Goal: Navigation & Orientation: Understand site structure

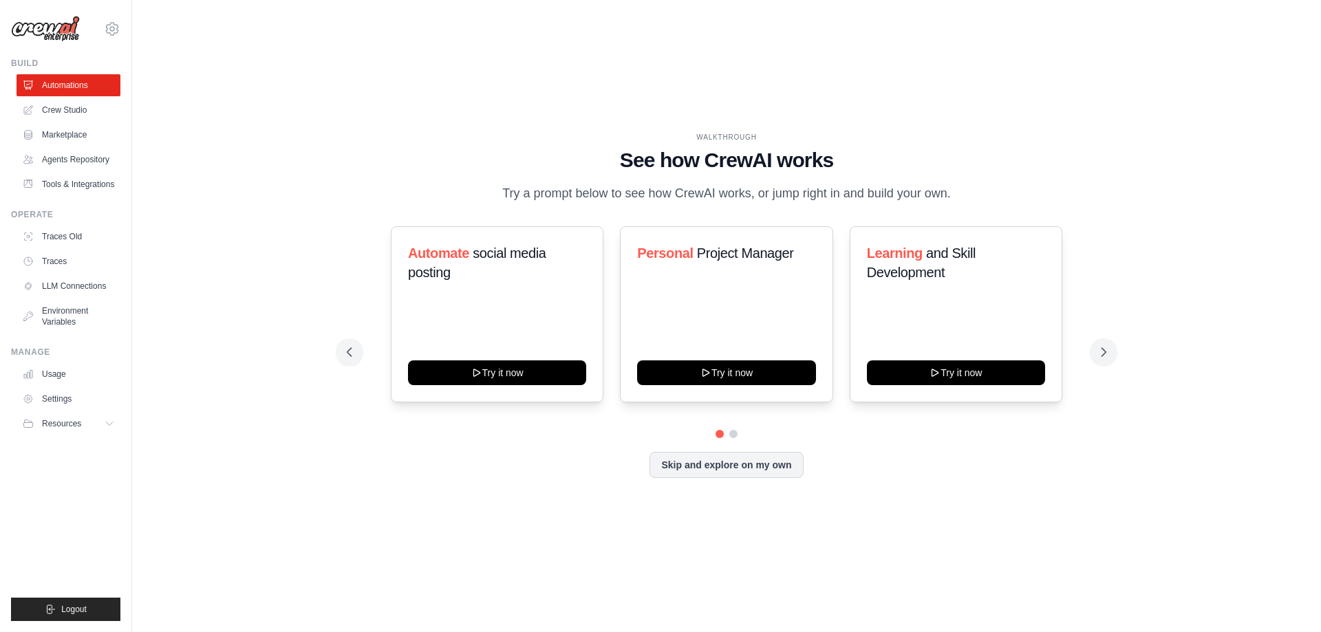
click at [777, 204] on p "Try a prompt below to see how CrewAI works, or jump right in and build your own." at bounding box center [726, 194] width 462 height 20
click at [108, 419] on icon at bounding box center [110, 423] width 11 height 11
click at [62, 370] on link "Usage" at bounding box center [70, 374] width 104 height 22
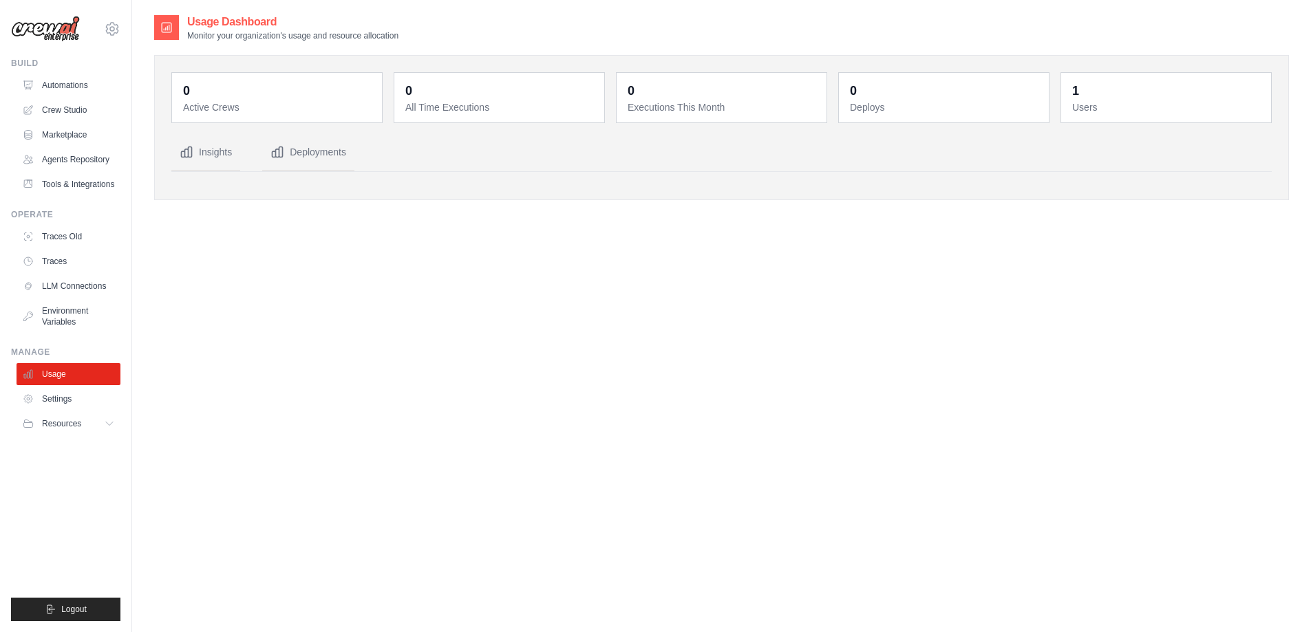
click at [277, 352] on div "Usage Dashboard Monitor your organization's usage and resource allocation 0 Act…" at bounding box center [721, 330] width 1135 height 632
click at [67, 394] on link "Settings" at bounding box center [70, 399] width 104 height 22
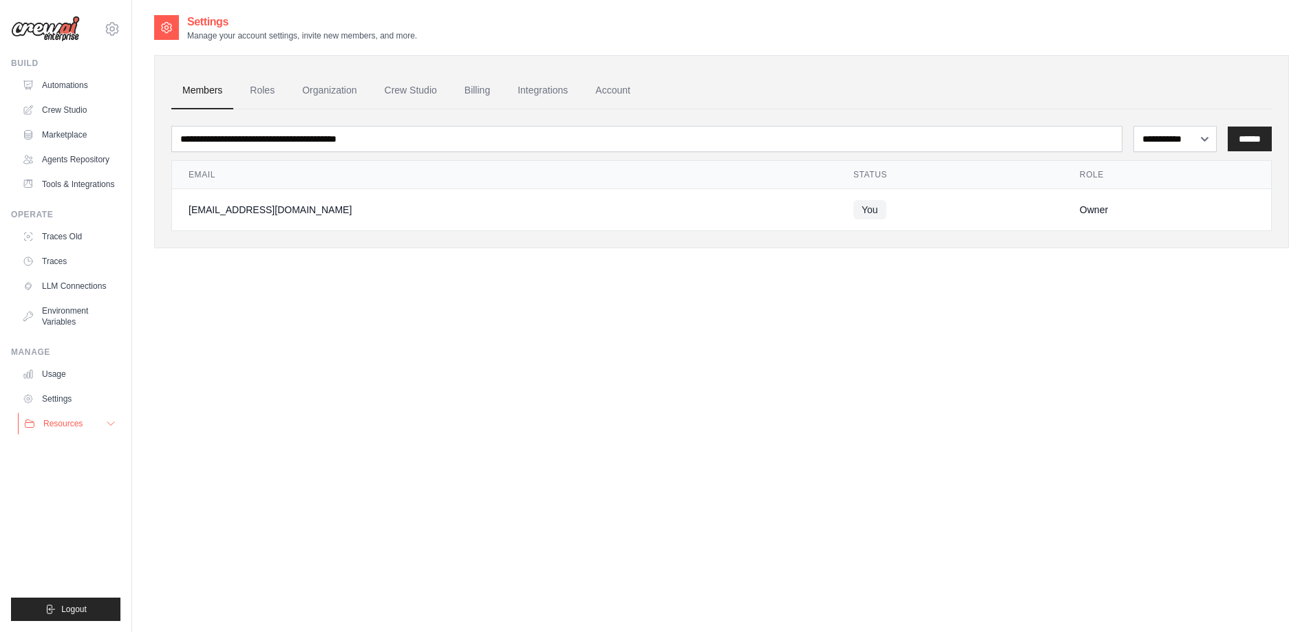
click at [76, 422] on span "Resources" at bounding box center [62, 423] width 39 height 11
click at [107, 422] on icon at bounding box center [110, 423] width 7 height 3
click at [76, 290] on link "LLM Connections" at bounding box center [70, 286] width 104 height 22
click at [85, 293] on link "LLM Connections" at bounding box center [70, 286] width 104 height 22
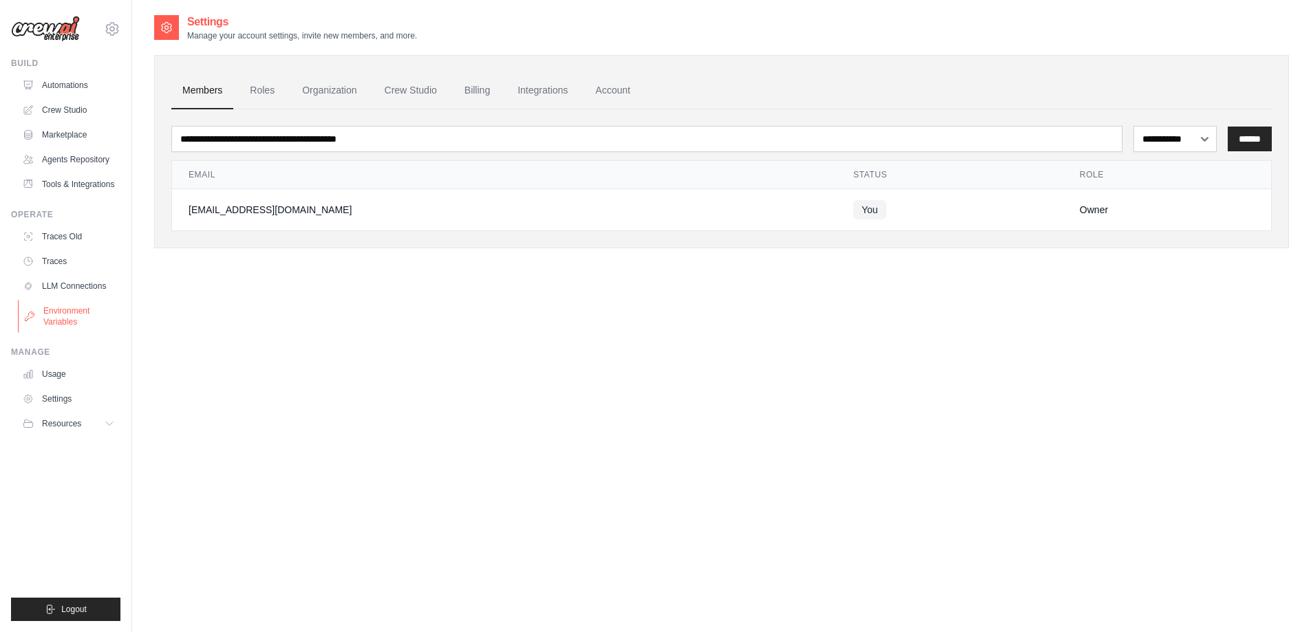
click at [84, 319] on link "Environment Variables" at bounding box center [70, 316] width 104 height 33
click at [52, 317] on link "Environment Variables" at bounding box center [70, 316] width 104 height 33
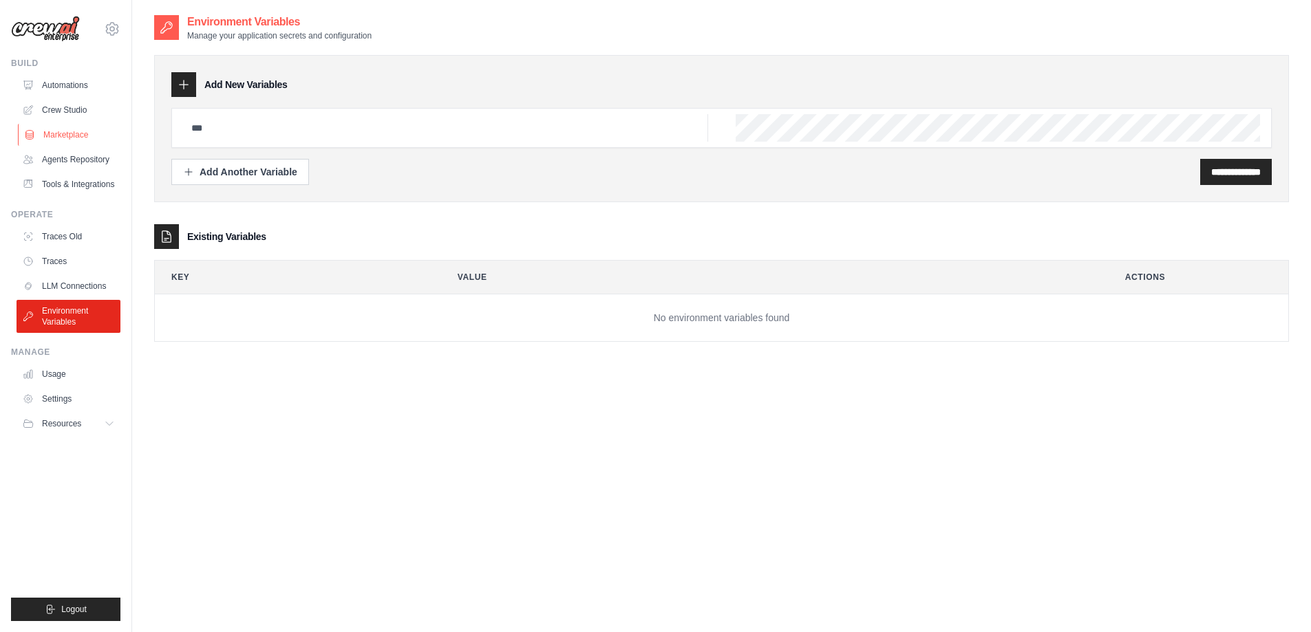
click at [66, 129] on link "Marketplace" at bounding box center [70, 135] width 104 height 22
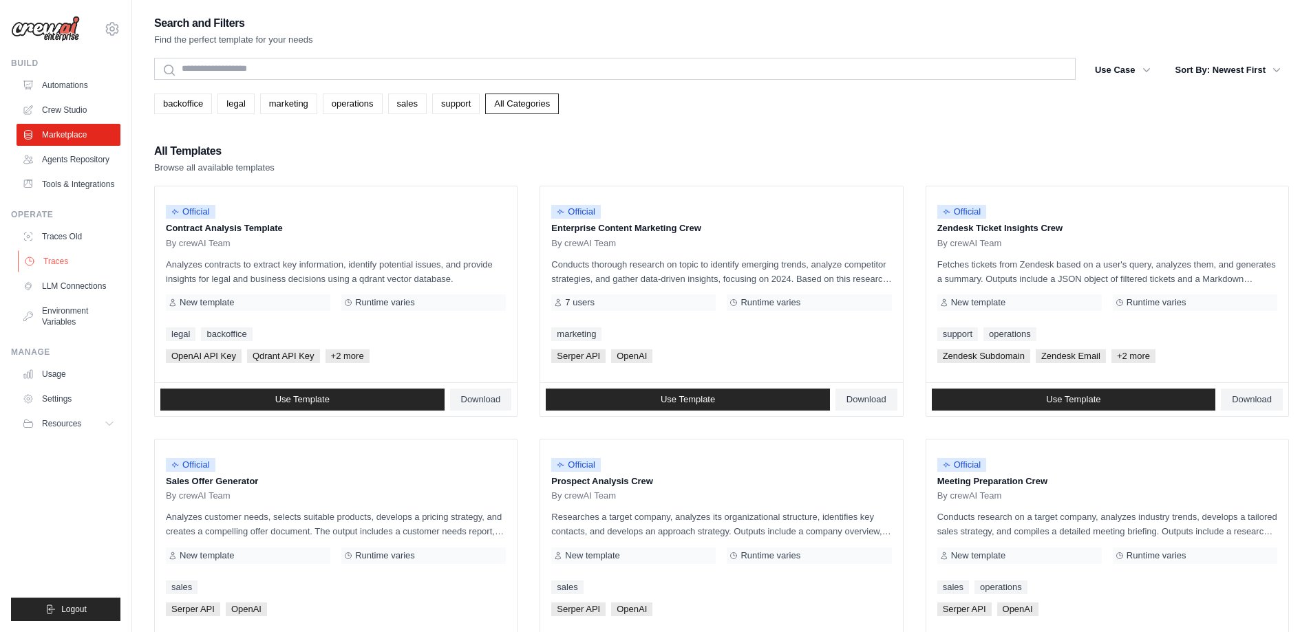
drag, startPoint x: 99, startPoint y: 247, endPoint x: 99, endPoint y: 257, distance: 10.3
drag, startPoint x: 93, startPoint y: 259, endPoint x: 42, endPoint y: 19, distance: 246.2
click at [42, 19] on img at bounding box center [45, 29] width 69 height 26
click at [1228, 36] on div "Search and Filters Find the perfect template for your needs" at bounding box center [721, 30] width 1135 height 33
